Goal: Task Accomplishment & Management: Use online tool/utility

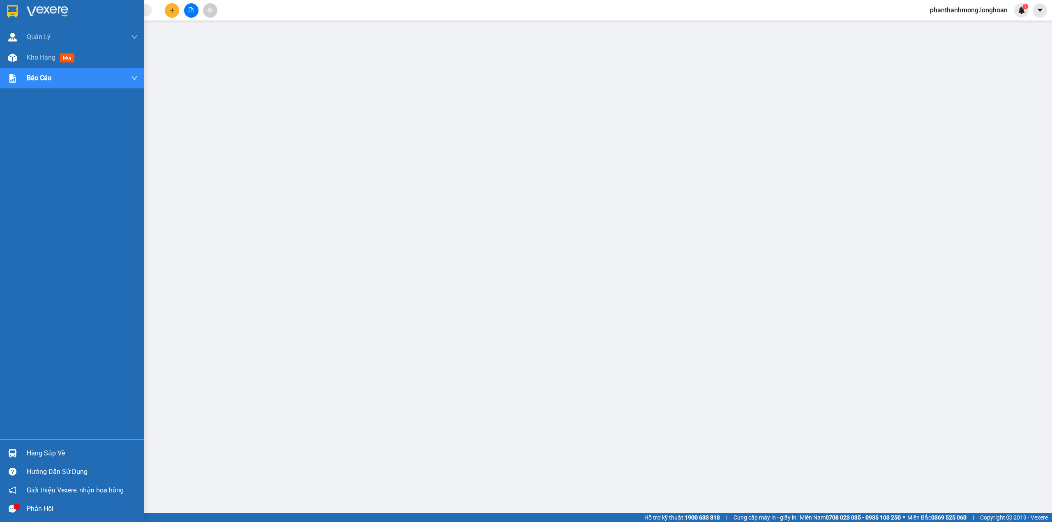
click at [12, 14] on img at bounding box center [12, 11] width 11 height 12
drag, startPoint x: 11, startPoint y: 10, endPoint x: 59, endPoint y: 203, distance: 198.7
click at [11, 9] on img at bounding box center [12, 11] width 11 height 12
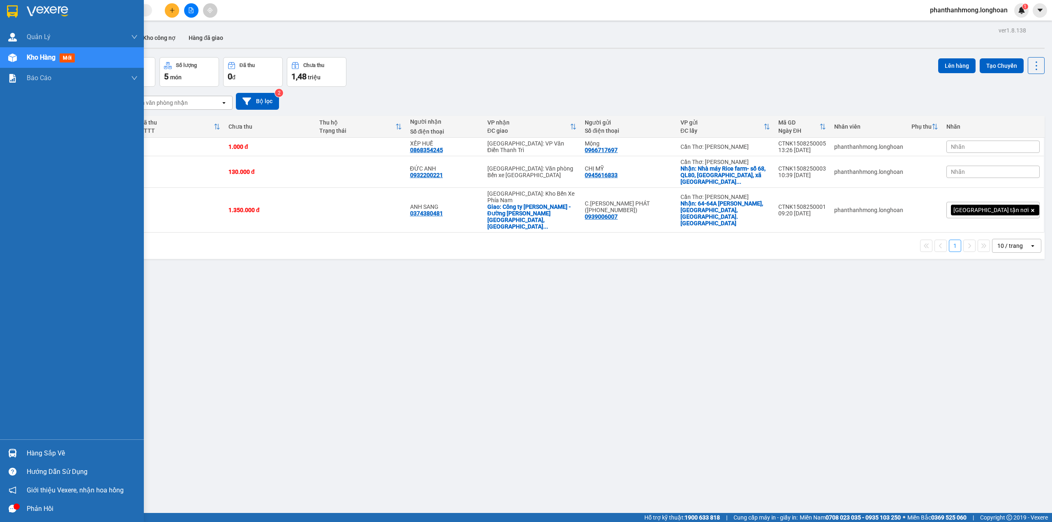
click at [17, 450] on div at bounding box center [12, 453] width 14 height 14
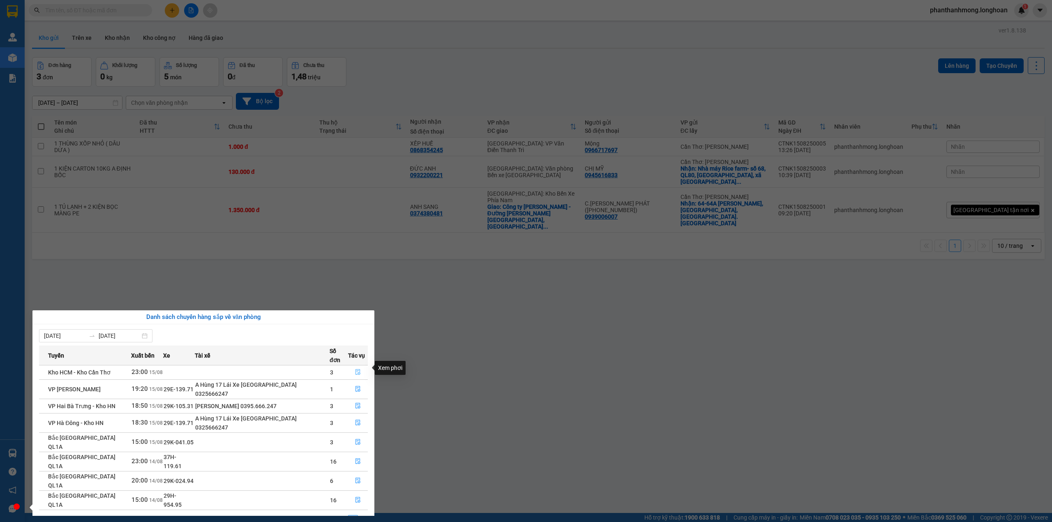
click at [357, 369] on icon "file-done" at bounding box center [357, 372] width 5 height 6
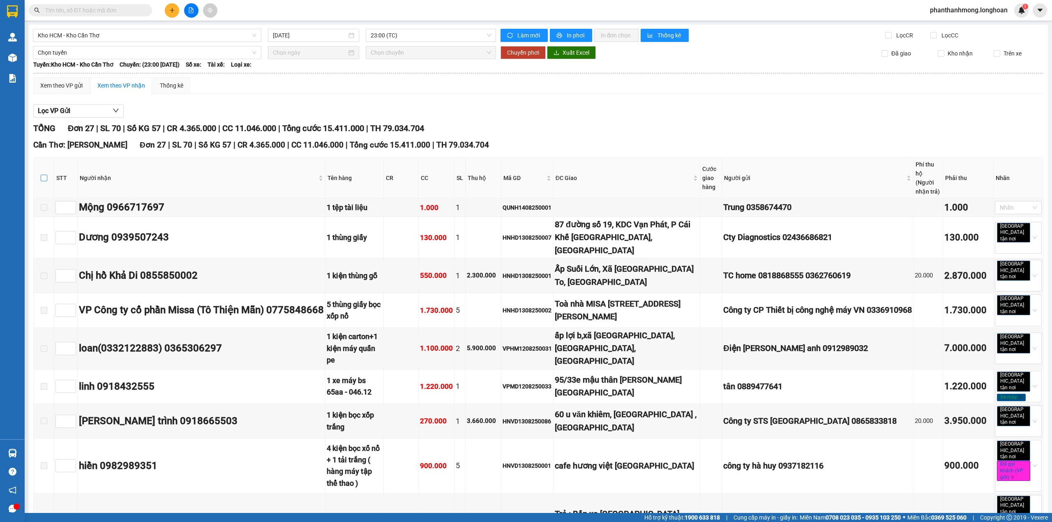
click at [42, 175] on input "checkbox" at bounding box center [44, 178] width 7 height 7
checkbox input "true"
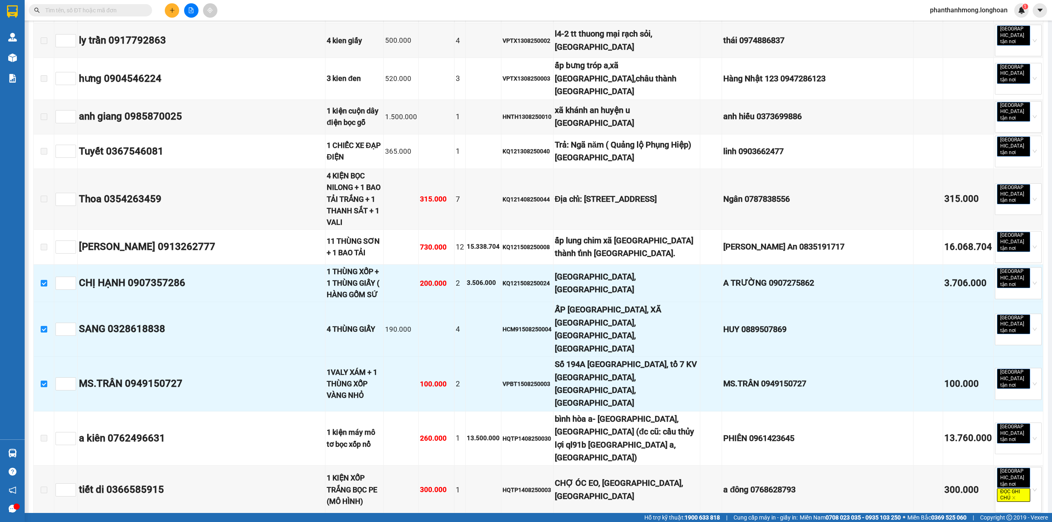
scroll to position [770, 0]
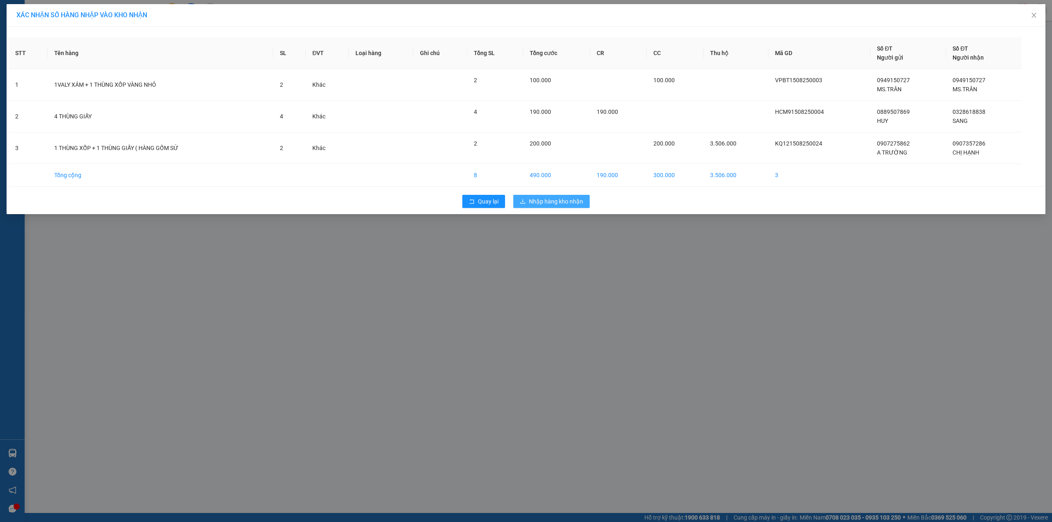
click at [569, 201] on span "Nhập hàng kho nhận" at bounding box center [556, 201] width 54 height 9
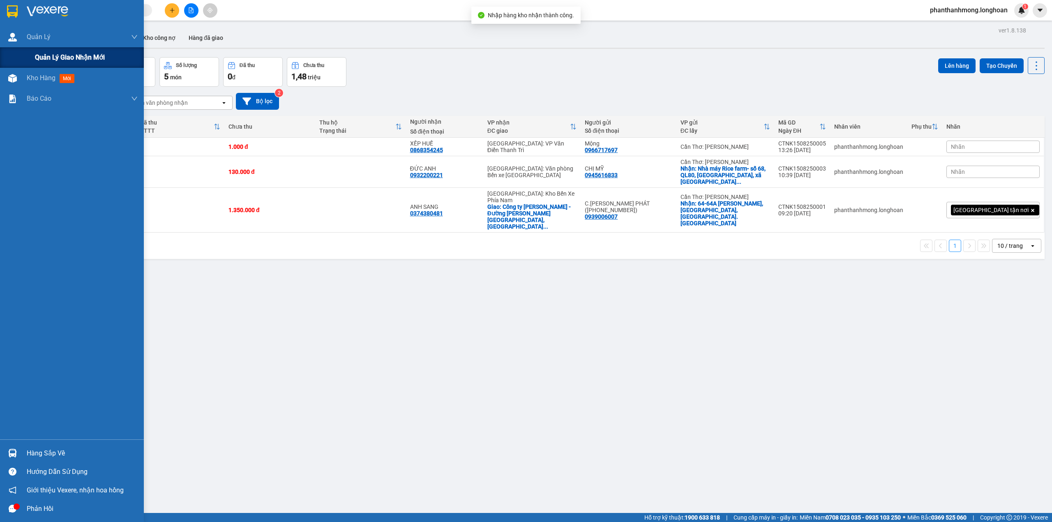
click at [47, 55] on span "Quản lý giao nhận mới" at bounding box center [70, 57] width 70 height 10
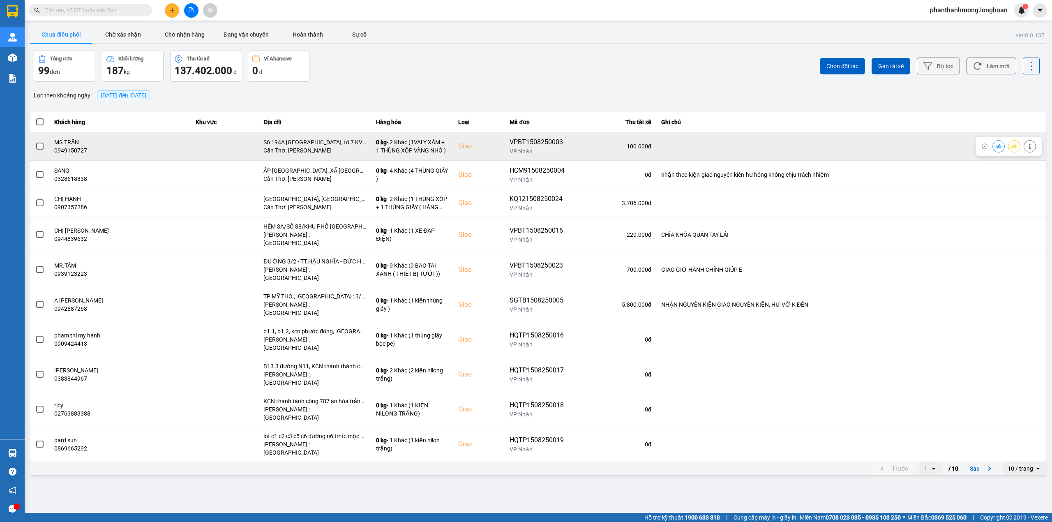
click at [40, 145] on span at bounding box center [39, 146] width 7 height 7
click at [35, 142] on input "checkbox" at bounding box center [35, 142] width 0 height 0
click at [71, 151] on div "0949150727" at bounding box center [120, 150] width 132 height 8
click at [71, 150] on div "0949150727" at bounding box center [120, 150] width 132 height 8
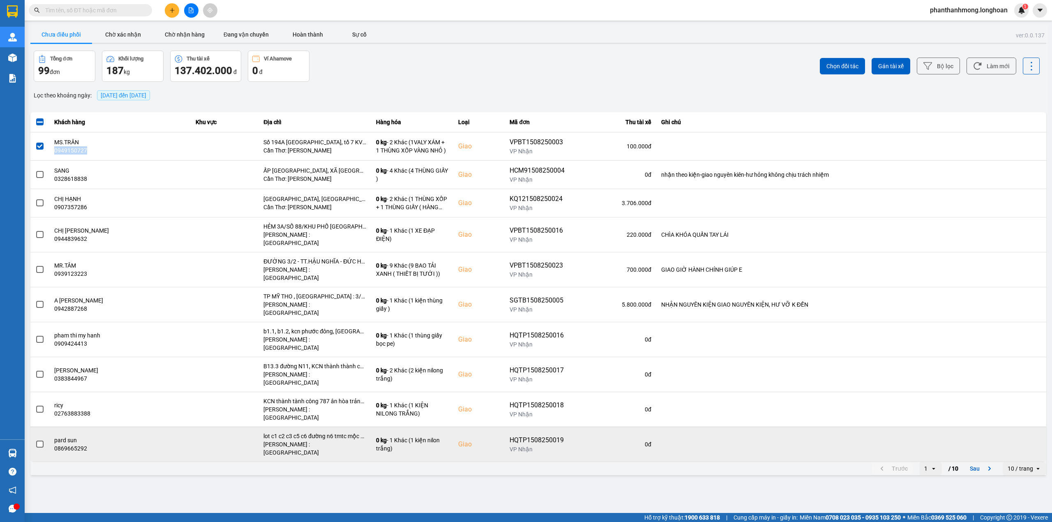
copy div "0949150727"
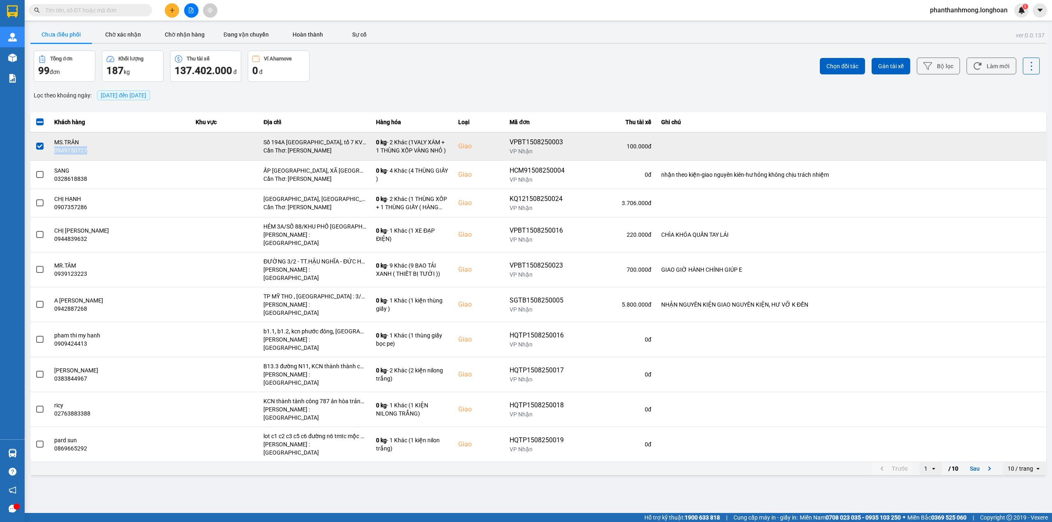
click at [41, 146] on span at bounding box center [39, 146] width 7 height 7
click at [35, 142] on input "checkbox" at bounding box center [35, 142] width 0 height 0
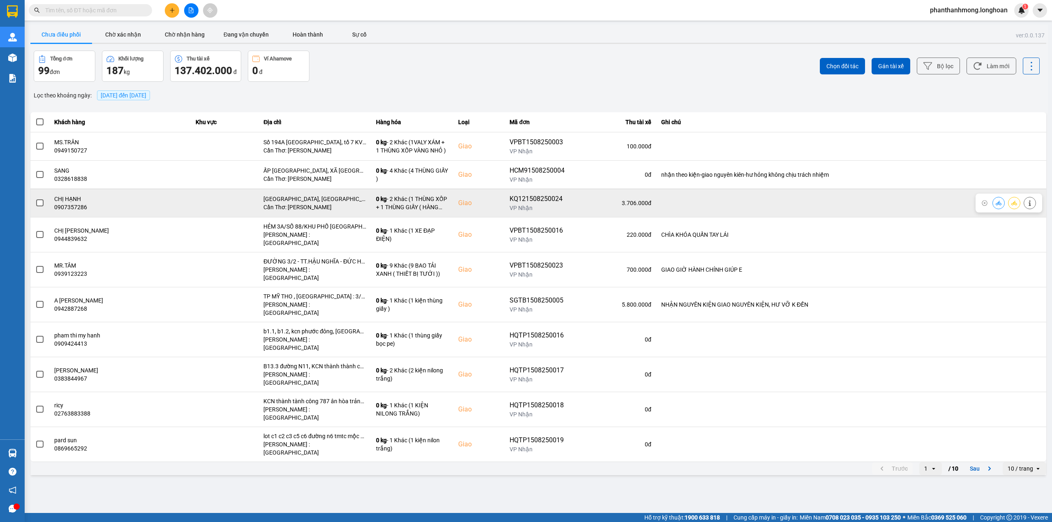
click at [44, 198] on div at bounding box center [39, 203] width 9 height 12
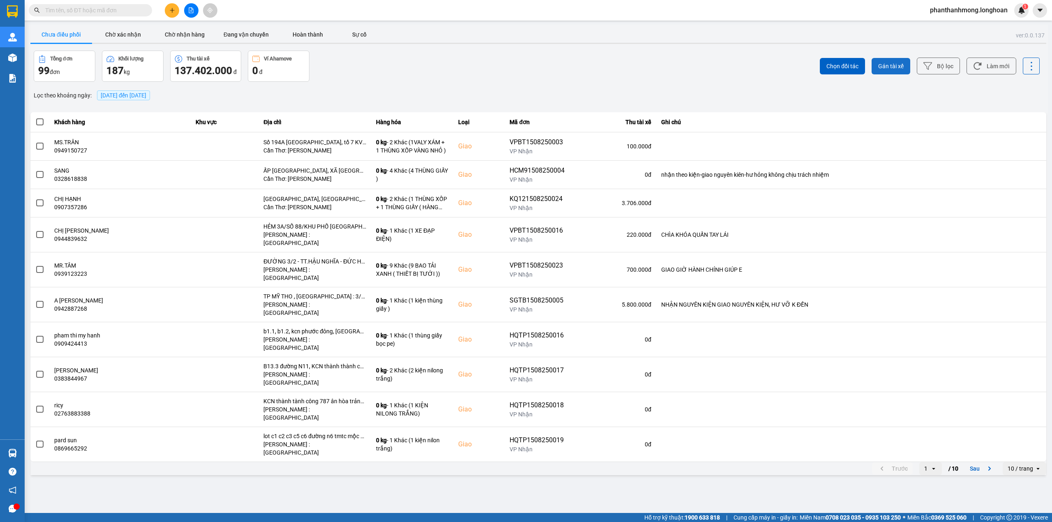
click at [883, 65] on span "Gán tài xế" at bounding box center [890, 66] width 25 height 8
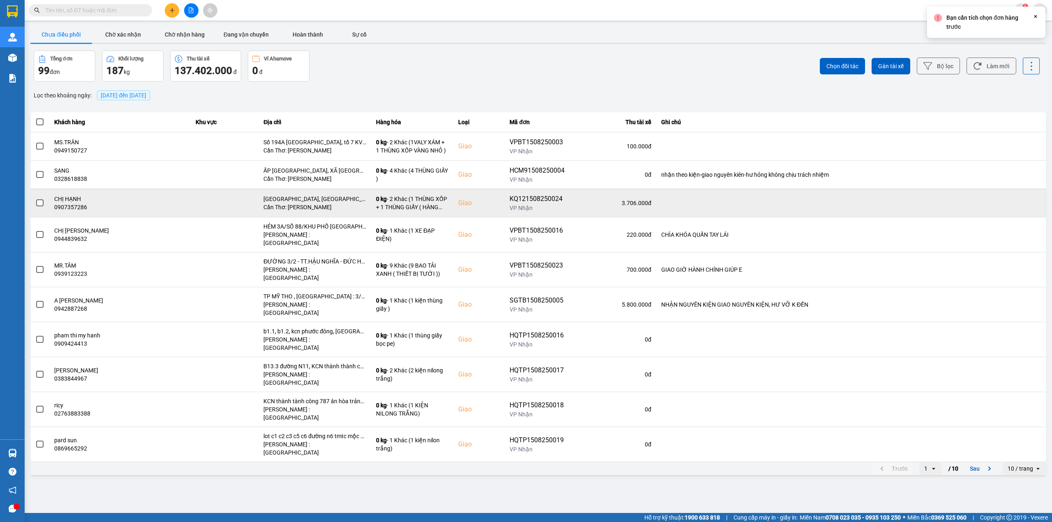
click at [42, 203] on span at bounding box center [39, 202] width 7 height 7
click at [35, 198] on input "checkbox" at bounding box center [35, 198] width 0 height 0
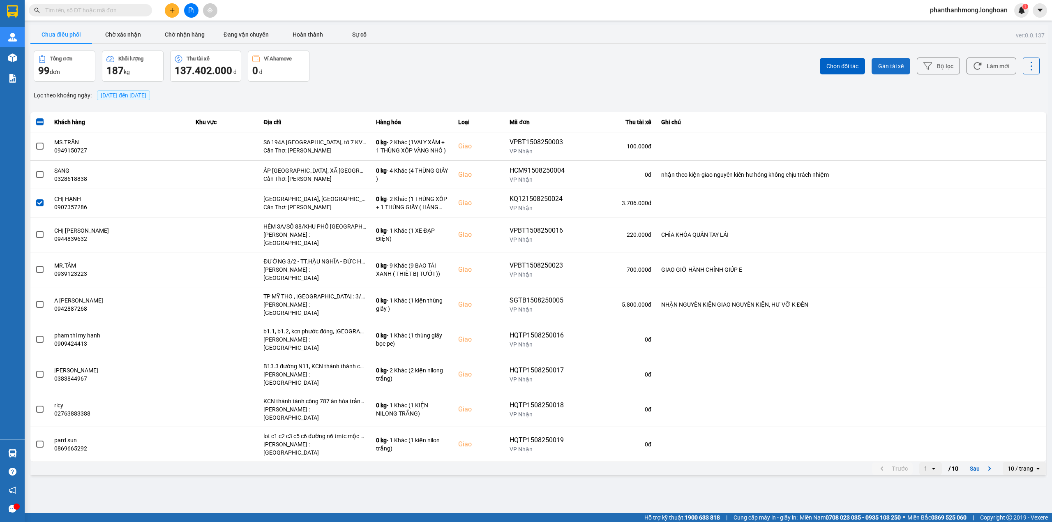
click at [878, 62] on button "Gán tài xế" at bounding box center [891, 66] width 39 height 16
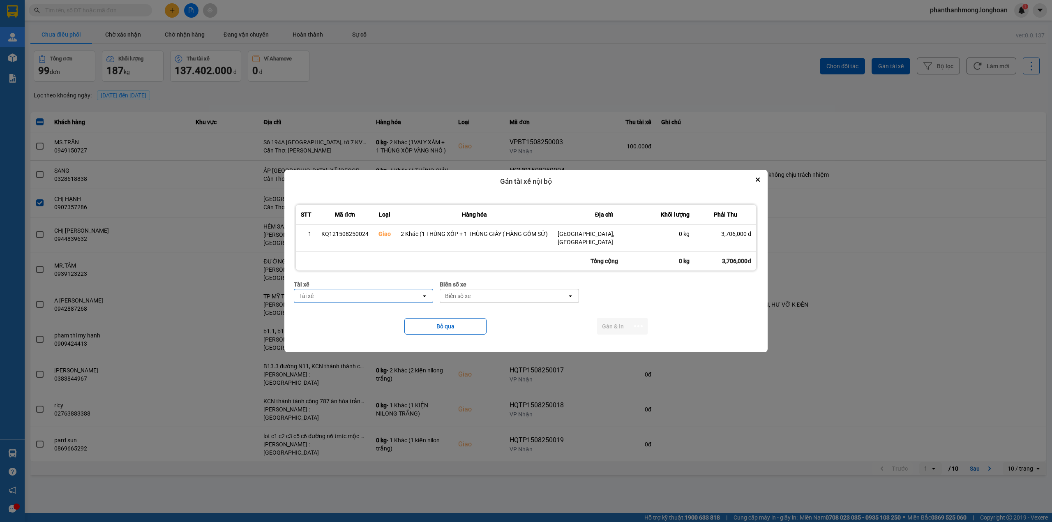
click at [383, 295] on div "Tài xế" at bounding box center [357, 295] width 127 height 13
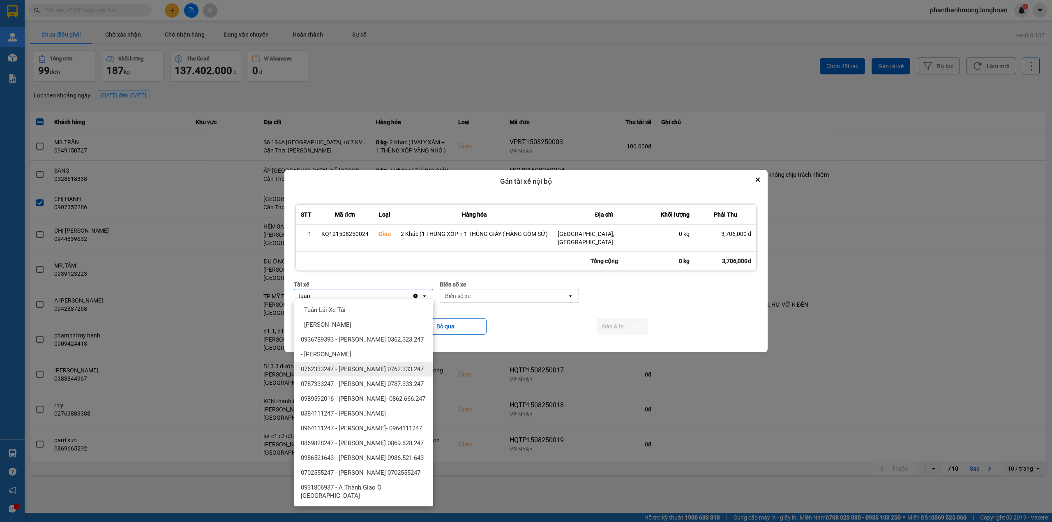
type input "tuan"
click at [377, 369] on span "0762333247 - Đặng Văn Tuấn 0762.333.247" at bounding box center [362, 369] width 123 height 8
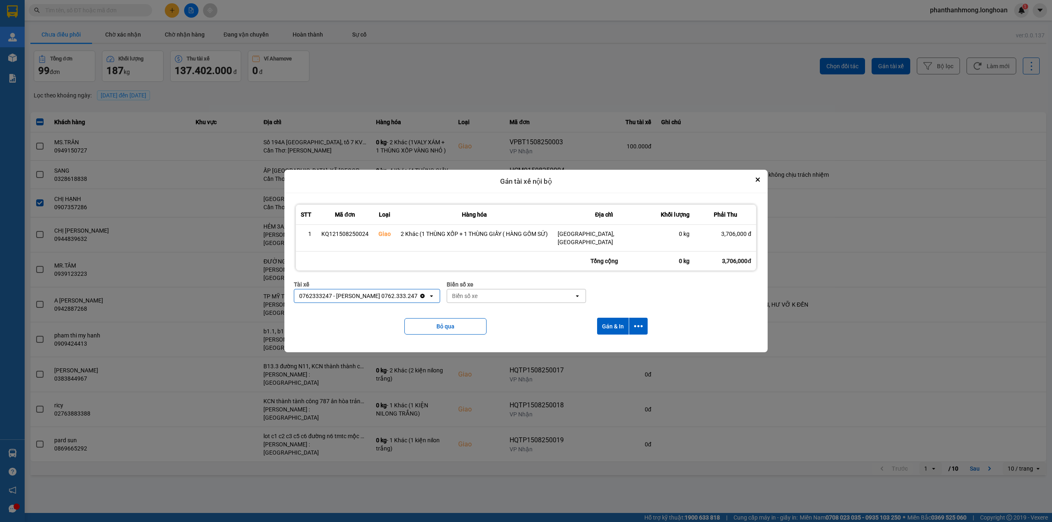
click at [507, 292] on div "Biển số xe" at bounding box center [510, 295] width 127 height 13
type input "90"
click at [496, 307] on div "50H-089.90" at bounding box center [510, 309] width 139 height 15
click at [642, 324] on button "dialog" at bounding box center [638, 326] width 18 height 17
click at [612, 344] on span "Chỉ gán tài" at bounding box center [605, 345] width 27 height 8
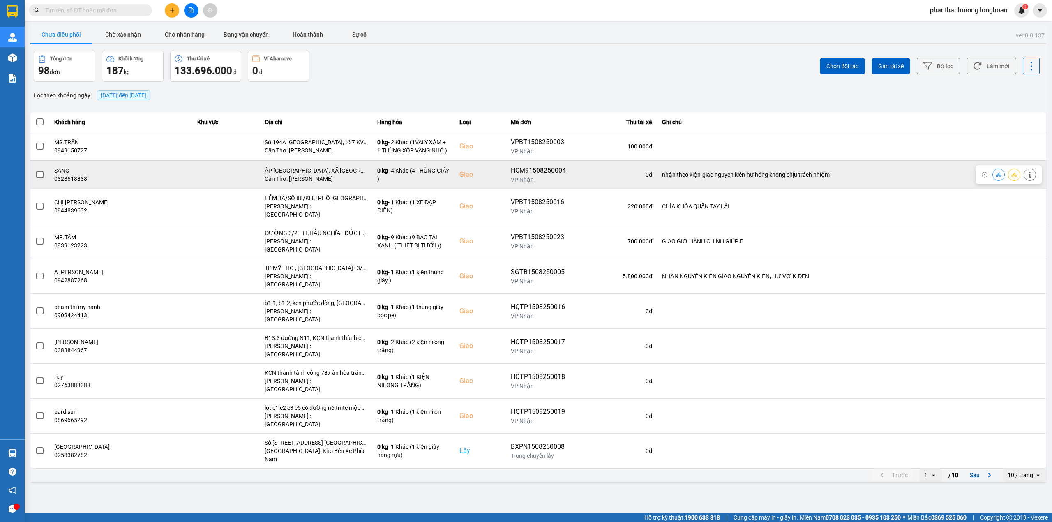
click at [42, 173] on span at bounding box center [39, 174] width 7 height 7
click at [35, 170] on input "checkbox" at bounding box center [35, 170] width 0 height 0
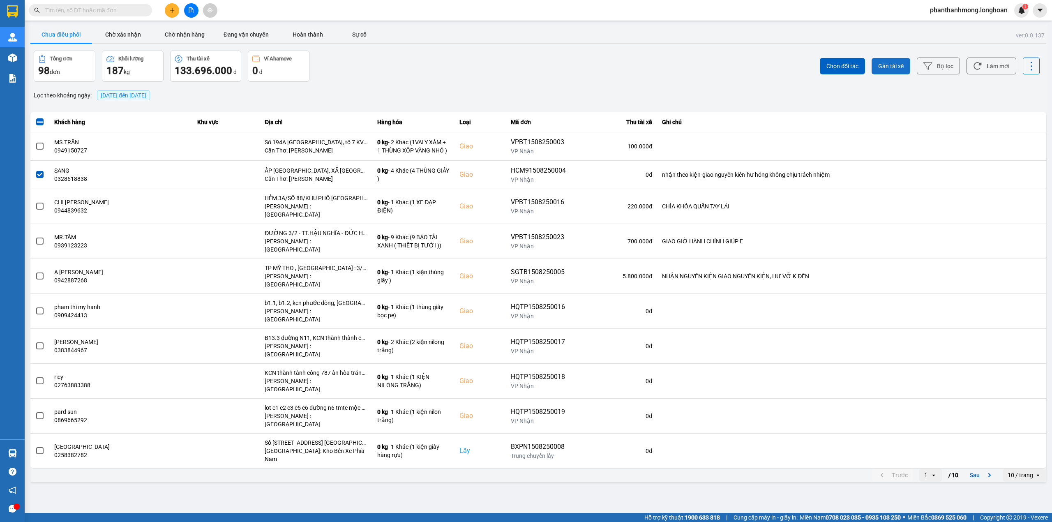
click at [883, 66] on span "Gán tài xế" at bounding box center [890, 66] width 25 height 8
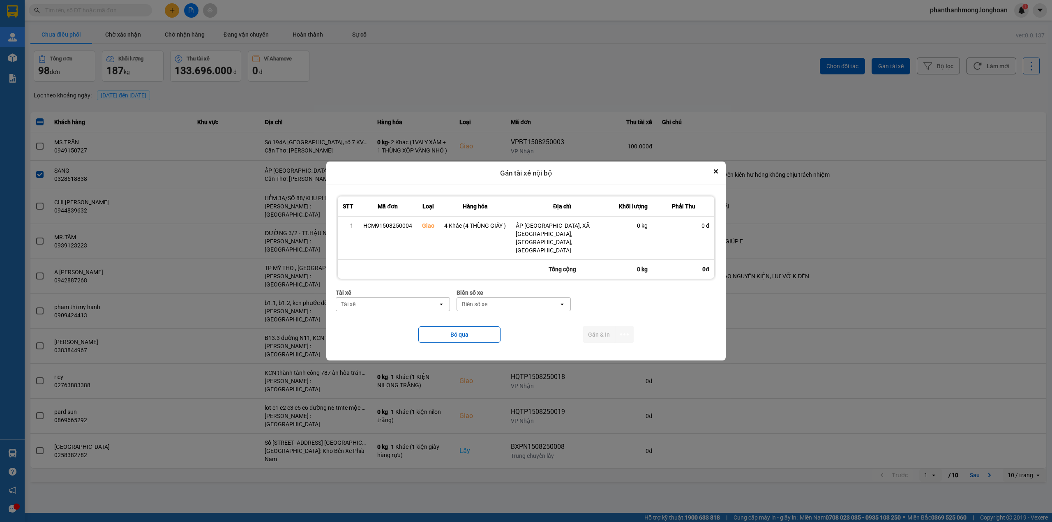
click at [724, 176] on div "Gán tài xế nội bộ" at bounding box center [525, 173] width 399 height 24
click at [718, 175] on button "Close" at bounding box center [716, 171] width 10 height 10
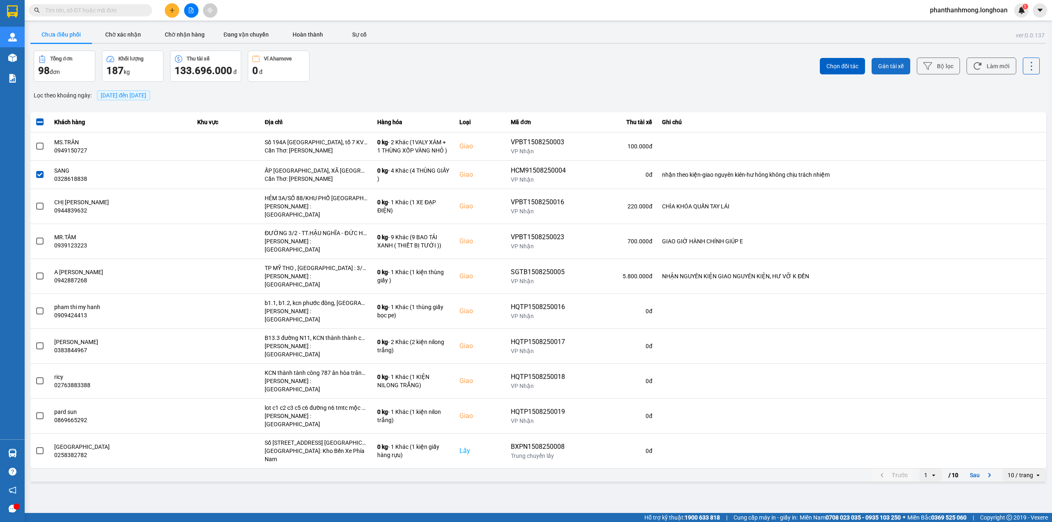
click at [886, 66] on span "Gán tài xế" at bounding box center [890, 66] width 25 height 8
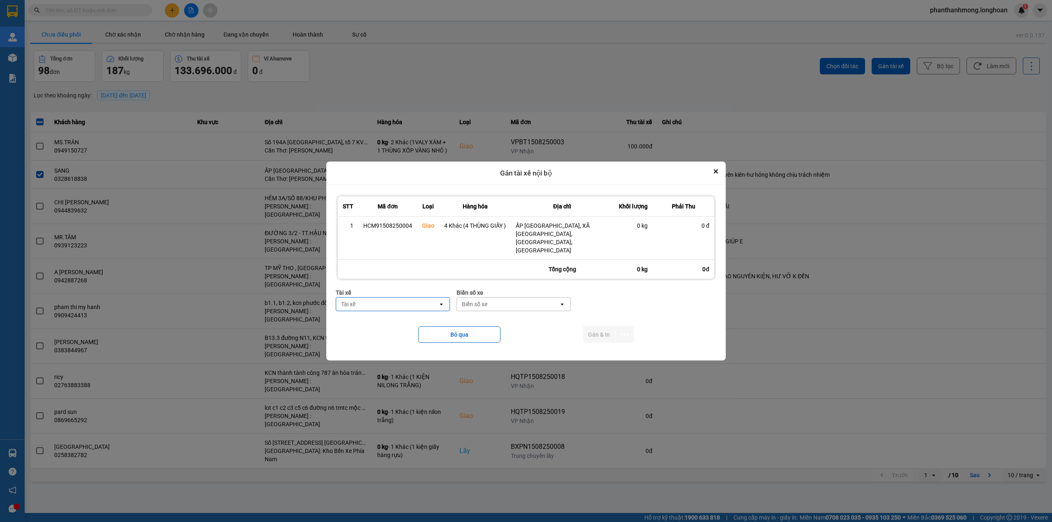
click at [390, 298] on div "Tài xế" at bounding box center [387, 304] width 102 height 13
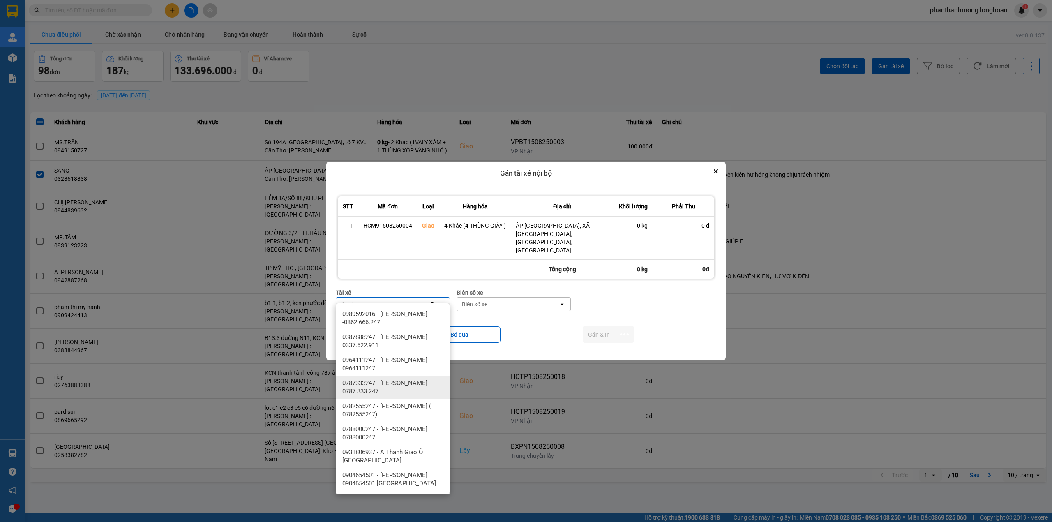
type input "thanh"
click at [413, 405] on span "0782555247 - NGUYỄN VĂN THANH ( 0782555247)" at bounding box center [394, 410] width 104 height 16
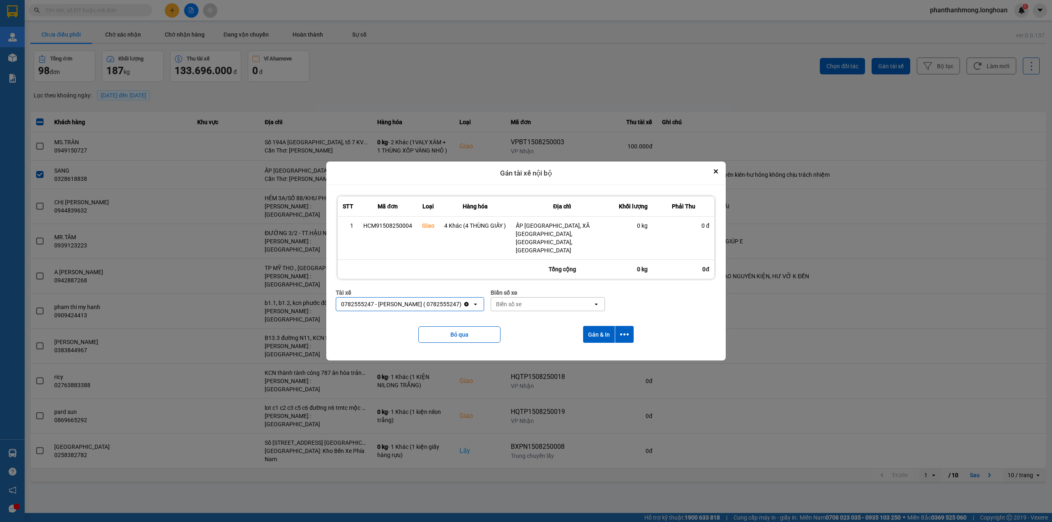
click at [552, 300] on div "Biển số xe" at bounding box center [542, 304] width 102 height 13
type input "2030"
click at [548, 315] on div "29E-120.30" at bounding box center [560, 314] width 114 height 15
click at [617, 326] on button "dialog" at bounding box center [624, 334] width 18 height 17
click at [598, 346] on span "Chỉ gán tài" at bounding box center [591, 349] width 27 height 8
